Goal: Information Seeking & Learning: Learn about a topic

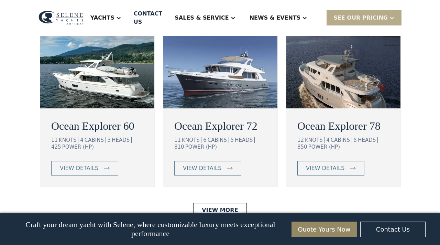
scroll to position [1276, 0]
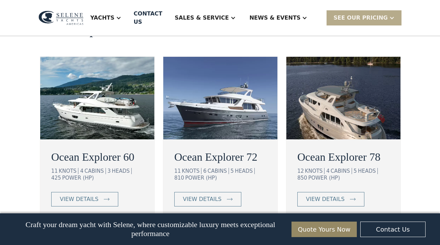
click at [213, 77] on img at bounding box center [220, 98] width 114 height 82
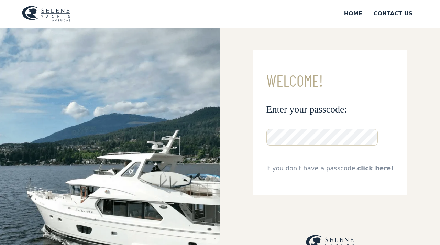
click at [127, 115] on img at bounding box center [110, 161] width 220 height 267
click at [369, 168] on link "click here!" at bounding box center [375, 167] width 36 height 7
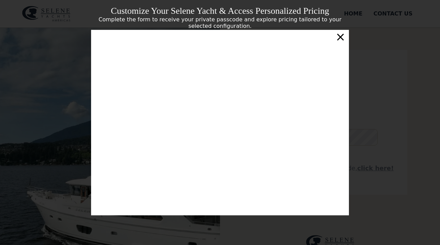
click at [342, 36] on div "×" at bounding box center [340, 37] width 10 height 14
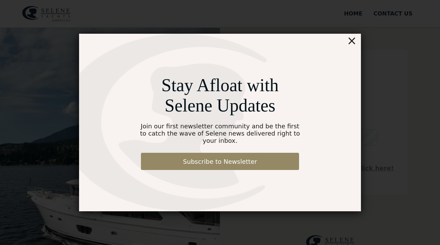
click at [353, 42] on div "×" at bounding box center [352, 41] width 10 height 14
